Goal: Find specific page/section: Find specific page/section

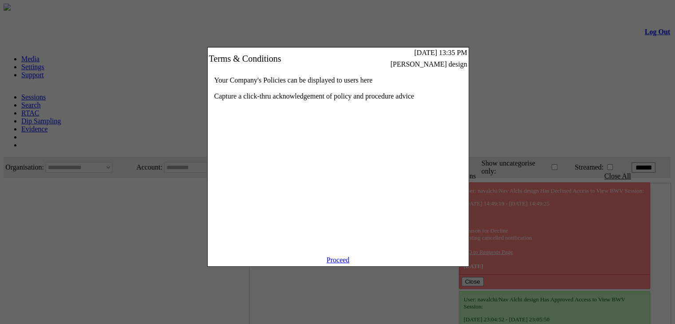
click at [336, 264] on link "Proceed" at bounding box center [338, 260] width 23 height 8
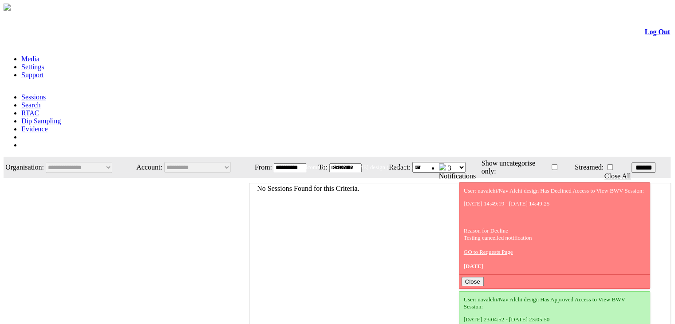
click at [48, 125] on link "Evidence" at bounding box center [34, 129] width 27 height 8
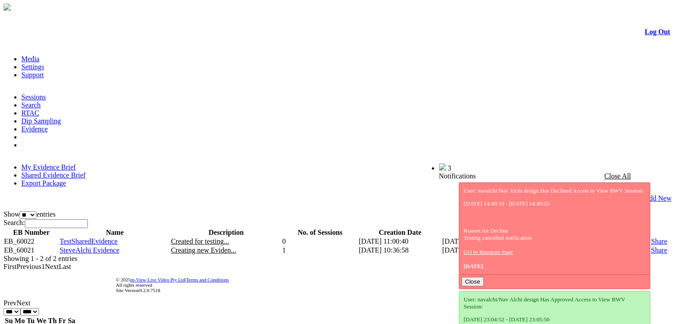
click at [86, 171] on link "Shared Evidence Brief" at bounding box center [53, 175] width 64 height 8
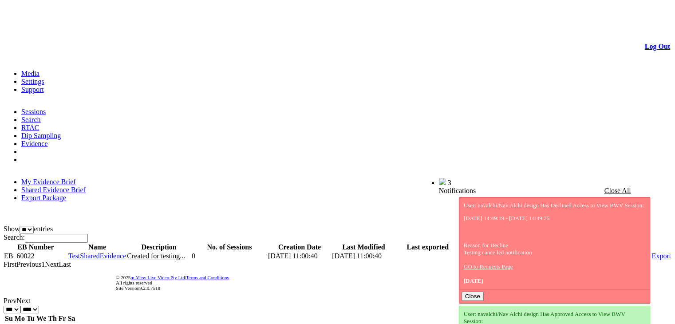
click at [114, 252] on span "TestSharedEvidence" at bounding box center [97, 256] width 58 height 8
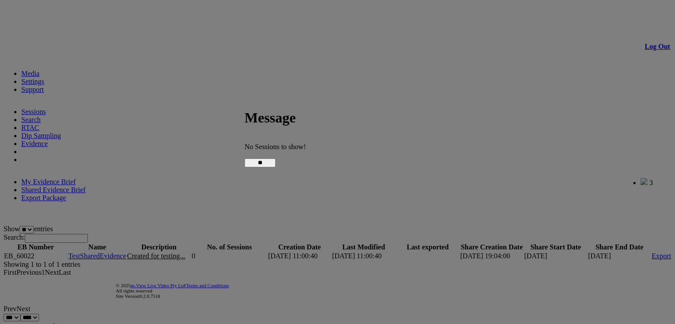
click at [276, 159] on input "**" at bounding box center [260, 163] width 31 height 9
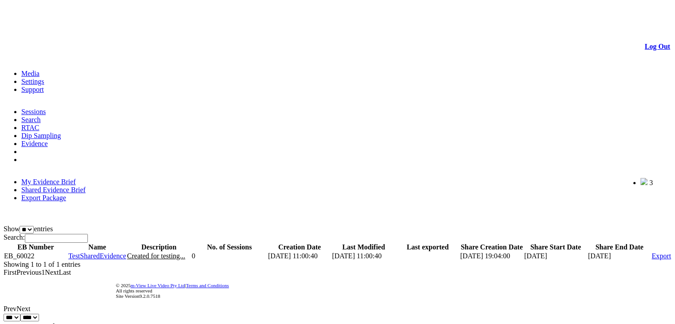
click at [63, 178] on link "My Evidence Brief" at bounding box center [48, 182] width 55 height 8
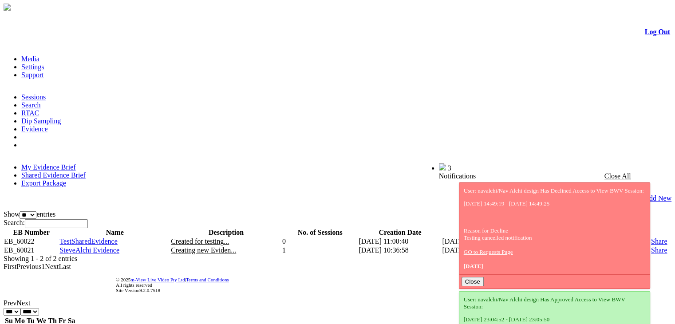
click at [649, 33] on link "Log Out" at bounding box center [657, 32] width 25 height 8
